Goal: Information Seeking & Learning: Check status

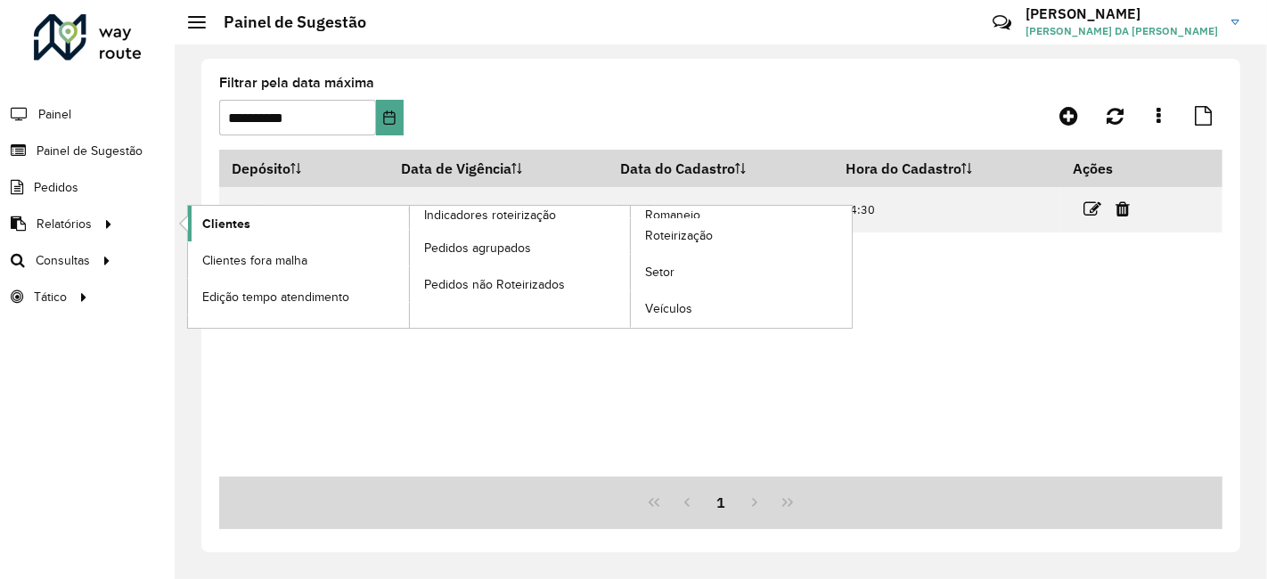
click at [189, 219] on link "Clientes" at bounding box center [298, 224] width 221 height 36
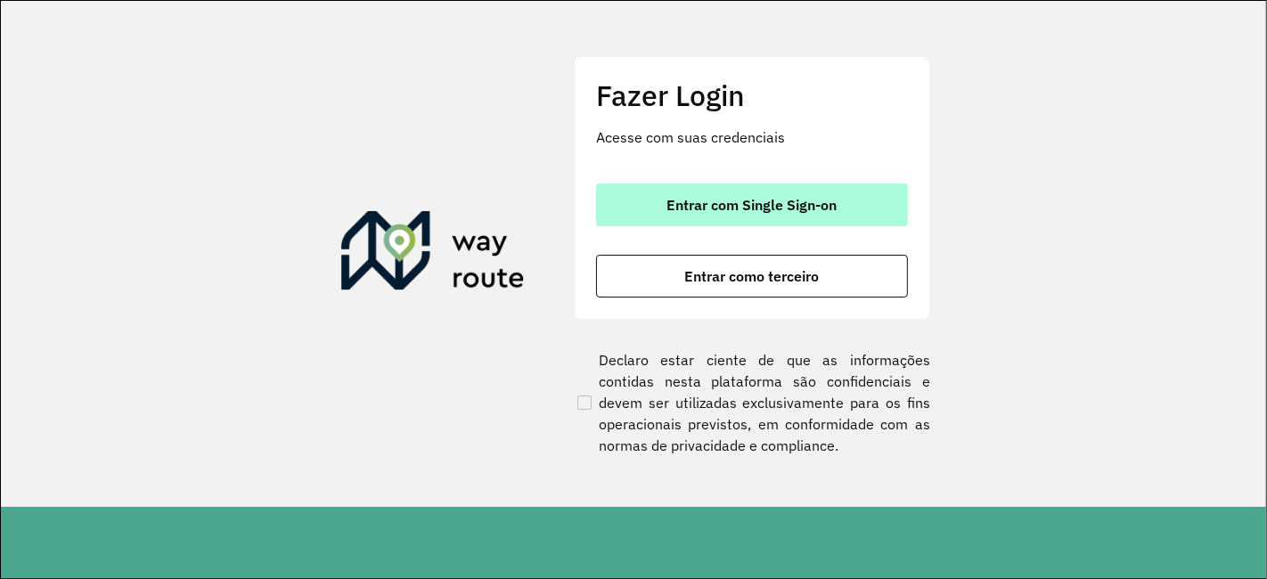
click at [765, 184] on button "Entrar com Single Sign-on" at bounding box center [752, 205] width 312 height 43
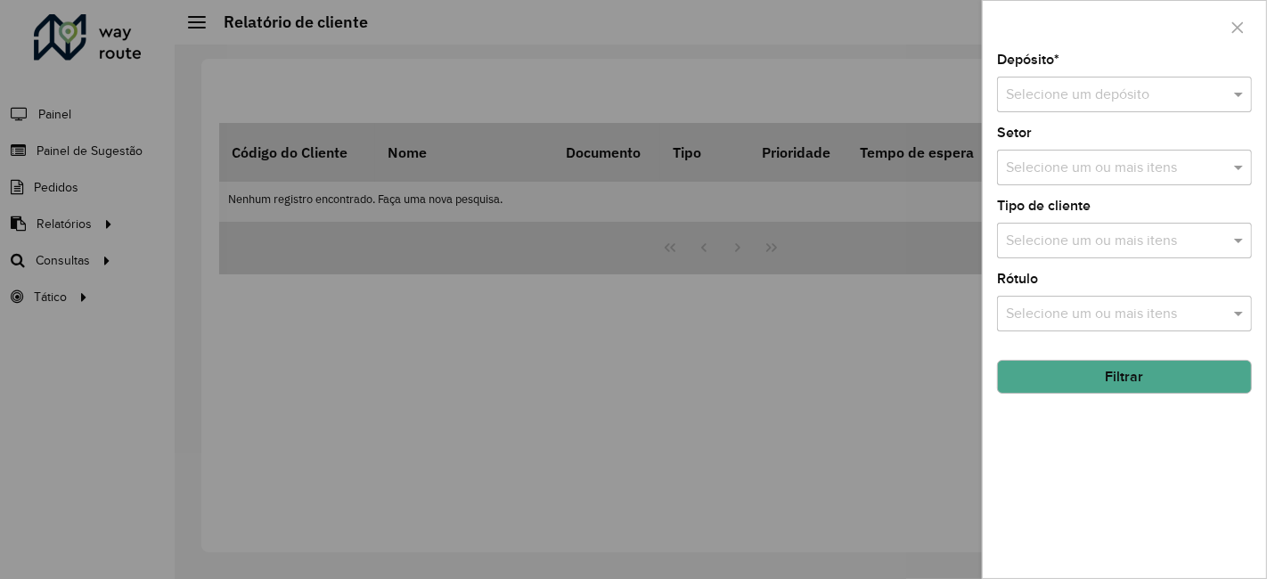
click at [1077, 97] on input "text" at bounding box center [1106, 95] width 201 height 21
click at [1102, 144] on span "CDD São Cristovão" at bounding box center [1064, 145] width 119 height 15
click at [1125, 388] on button "Filtrar" at bounding box center [1124, 377] width 255 height 34
